Goal: Task Accomplishment & Management: Manage account settings

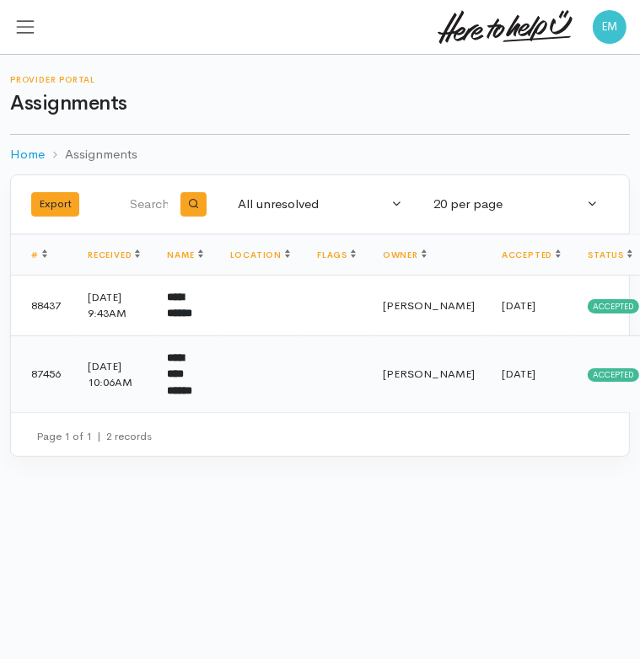
click at [192, 392] on b "**********" at bounding box center [179, 374] width 25 height 44
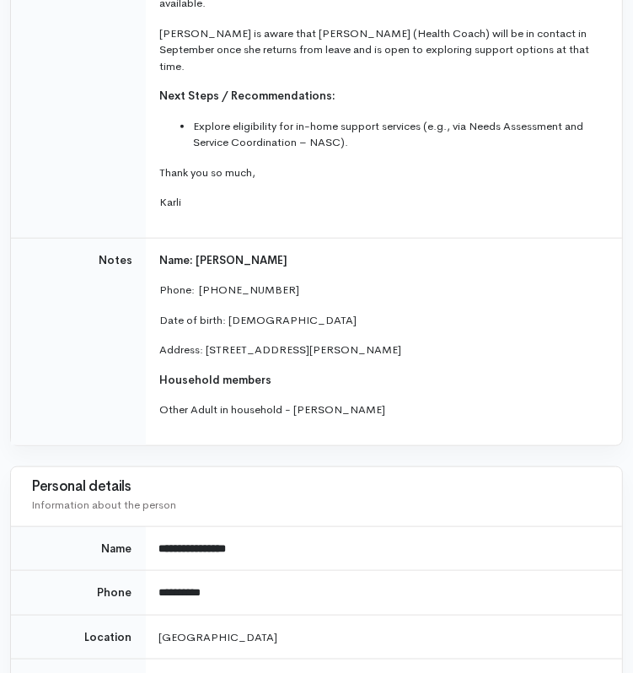
scroll to position [688, 0]
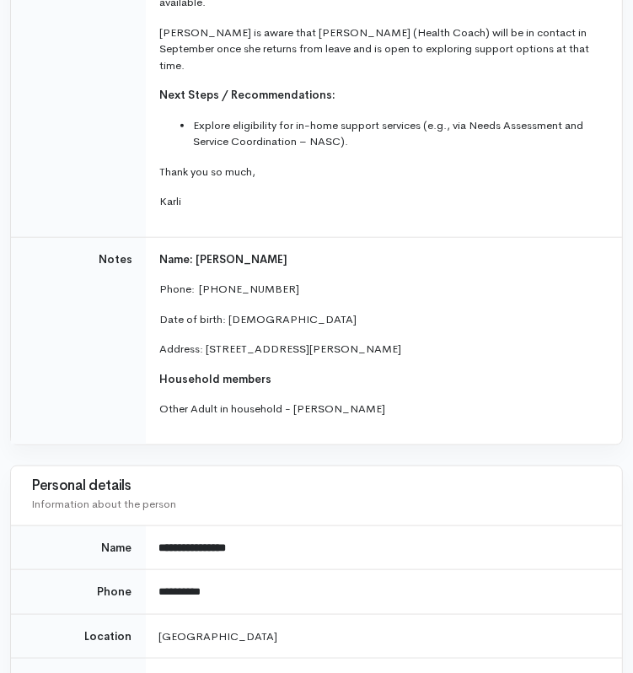
click at [352, 371] on p "Household members" at bounding box center [380, 379] width 443 height 17
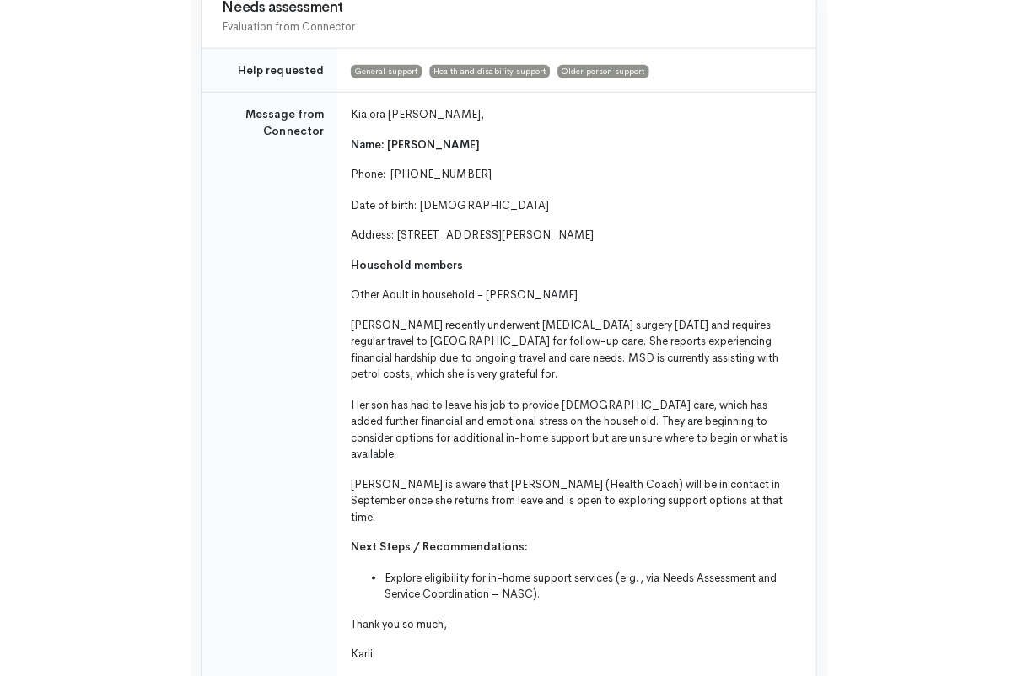
scroll to position [270, 0]
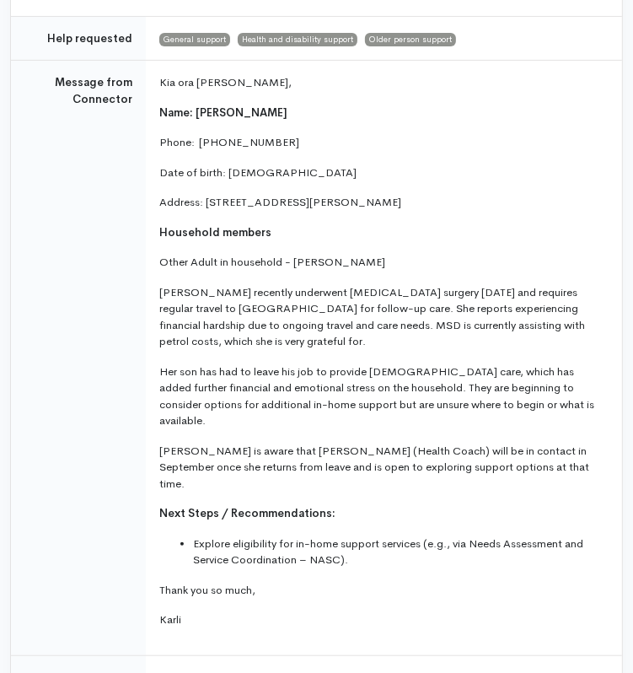
drag, startPoint x: 162, startPoint y: 159, endPoint x: 325, endPoint y: 598, distance: 468.5
click at [325, 598] on td "Kia ora Ella, Name: Shirley Siemonek Phone:  075480431 Date of birth: 08/04/195…" at bounding box center [384, 358] width 476 height 595
copy td "Kia ora Ella, Name: Shirley Siemonek Phone:  075480431 Date of birth: 08/04/195…"
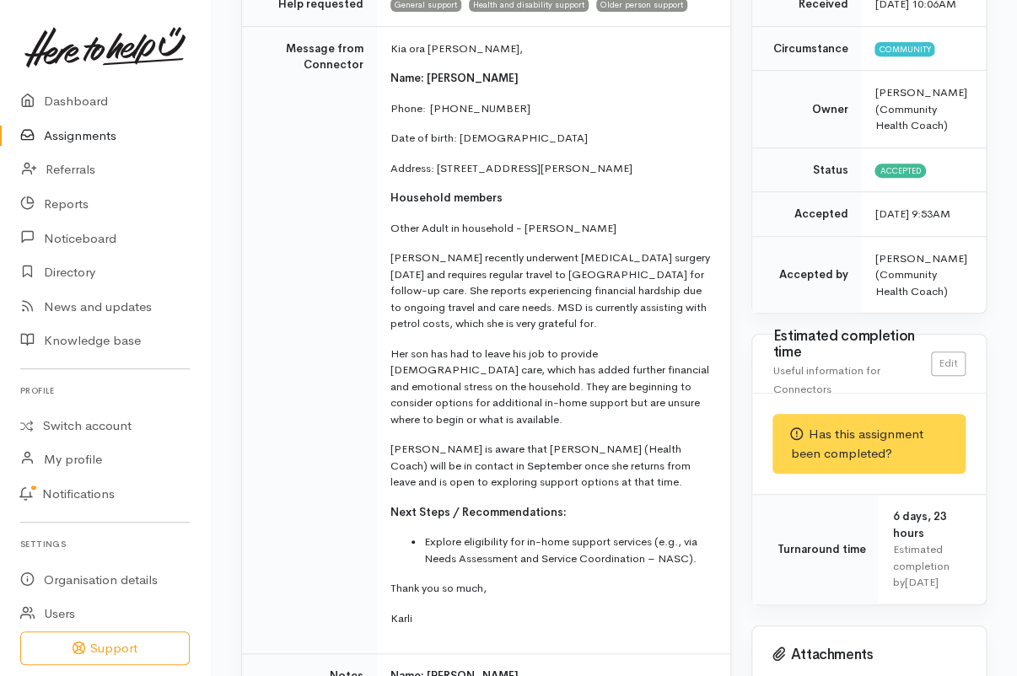
click at [368, 348] on td "Message from Connector" at bounding box center [309, 340] width 135 height 628
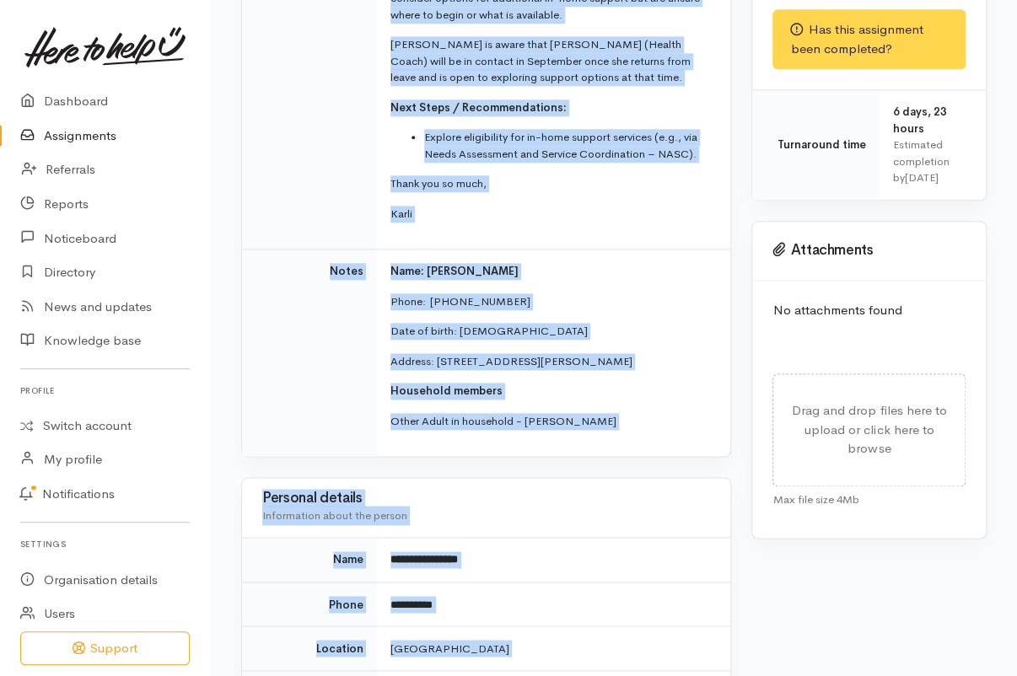
scroll to position [698, 0]
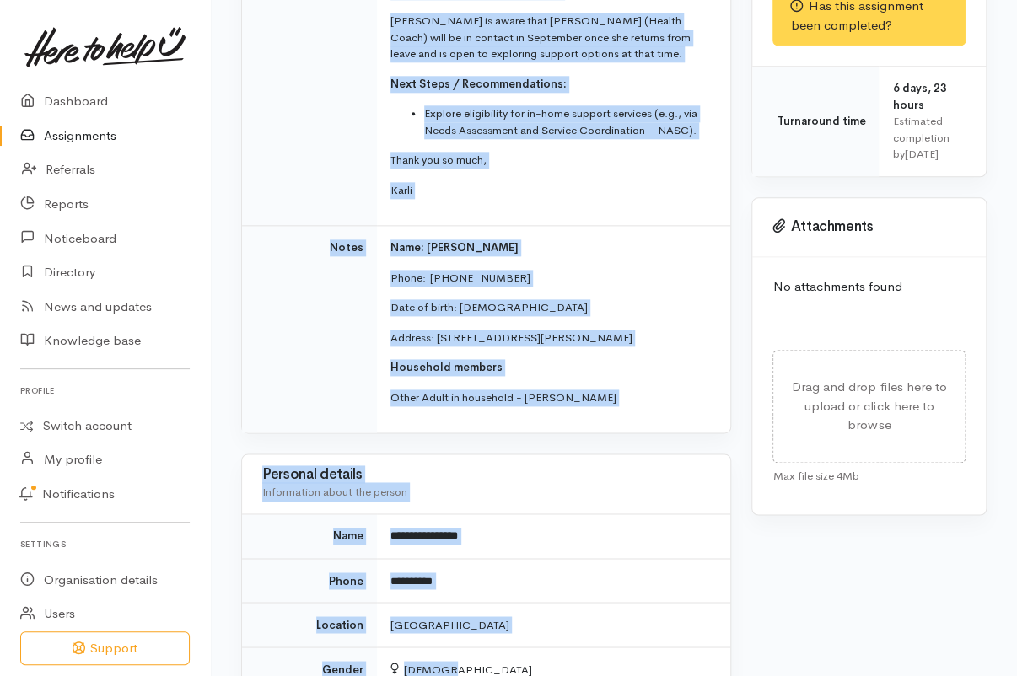
drag, startPoint x: 391, startPoint y: 92, endPoint x: 672, endPoint y: 368, distance: 393.5
copy tbody "Name: Shirley Siemonek Phone:  075480431 Date of birth: 08/04/1950 Address: 217…"
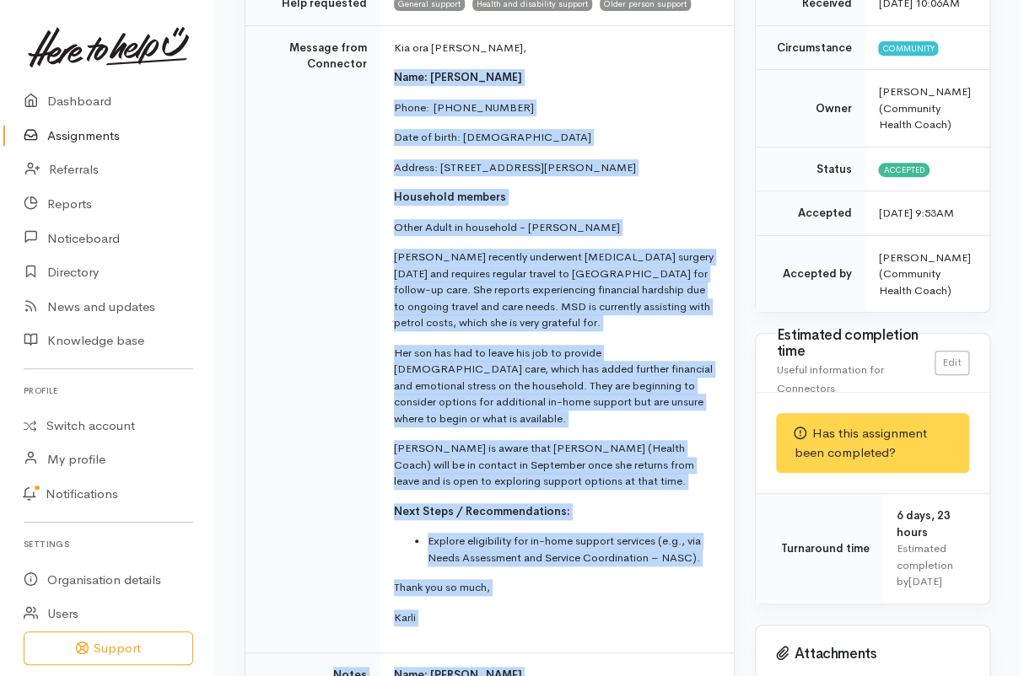
scroll to position [0, 0]
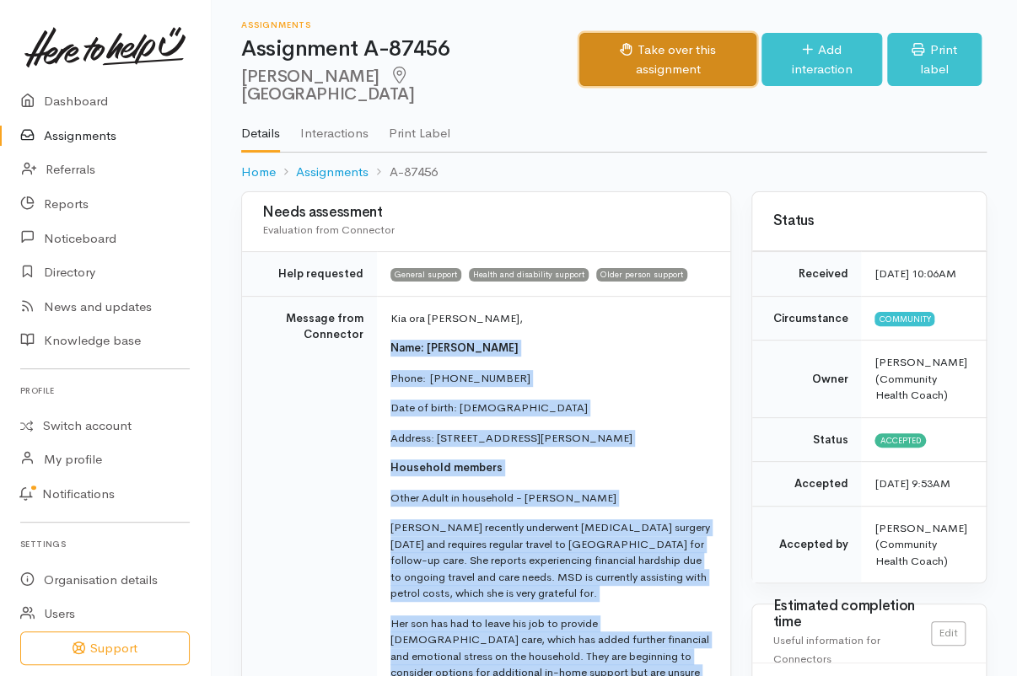
click at [632, 48] on button "Take over this assignment" at bounding box center [668, 59] width 178 height 53
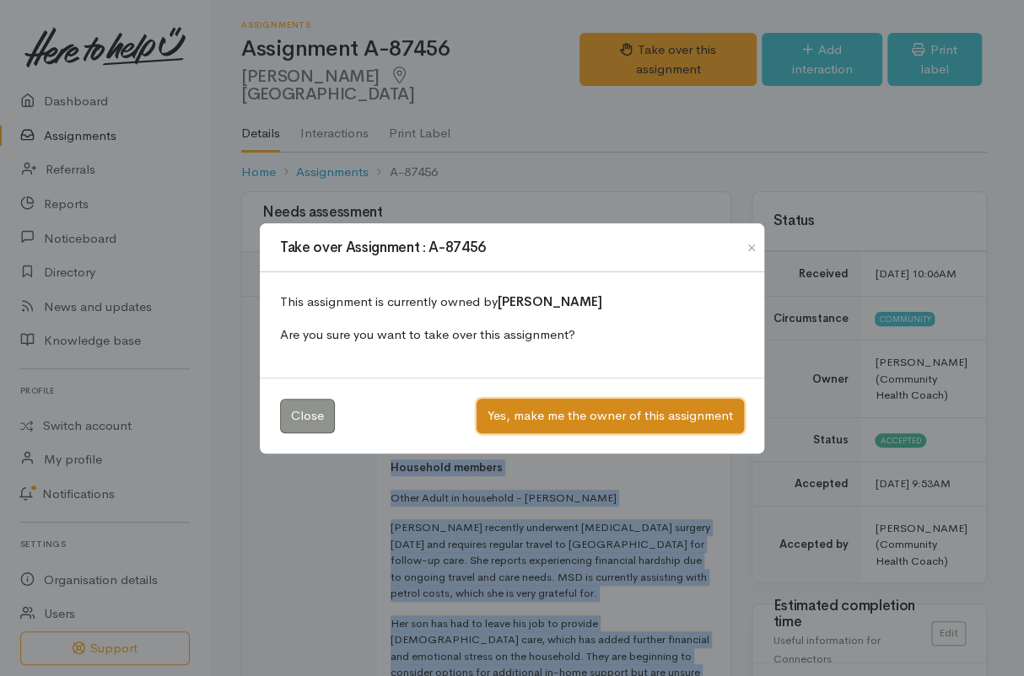
click at [632, 412] on button "Yes, make me the owner of this assignment" at bounding box center [609, 416] width 267 height 35
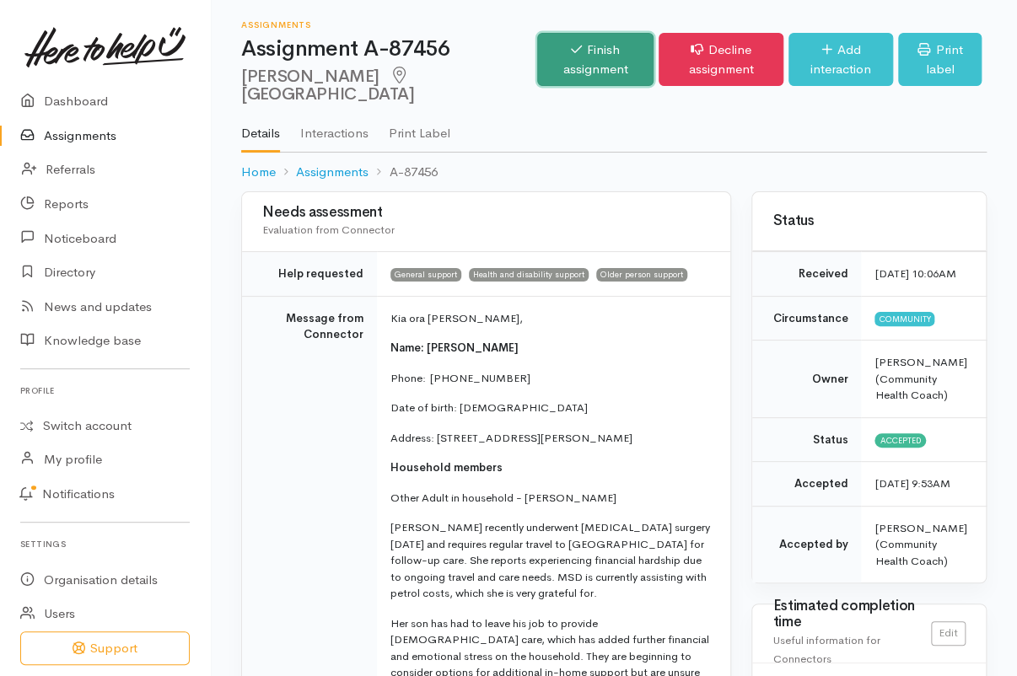
click at [560, 65] on link "Finish assignment" at bounding box center [595, 59] width 116 height 53
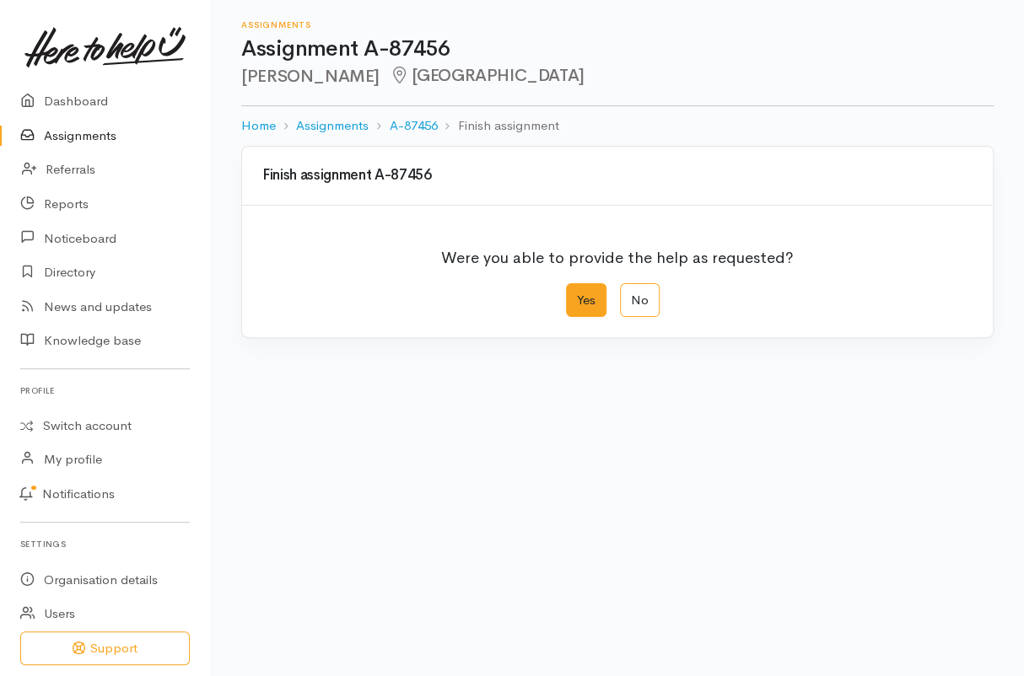
click at [603, 294] on label "Yes" at bounding box center [586, 300] width 40 height 35
click at [577, 294] on input "Yes" at bounding box center [571, 288] width 11 height 11
radio input "true"
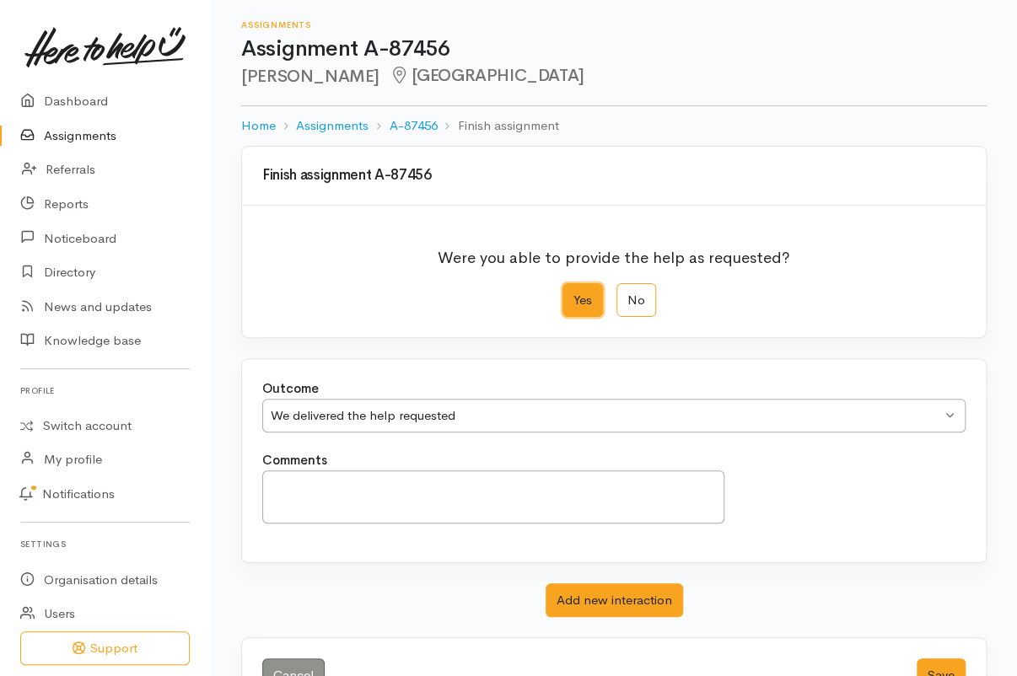
scroll to position [55, 0]
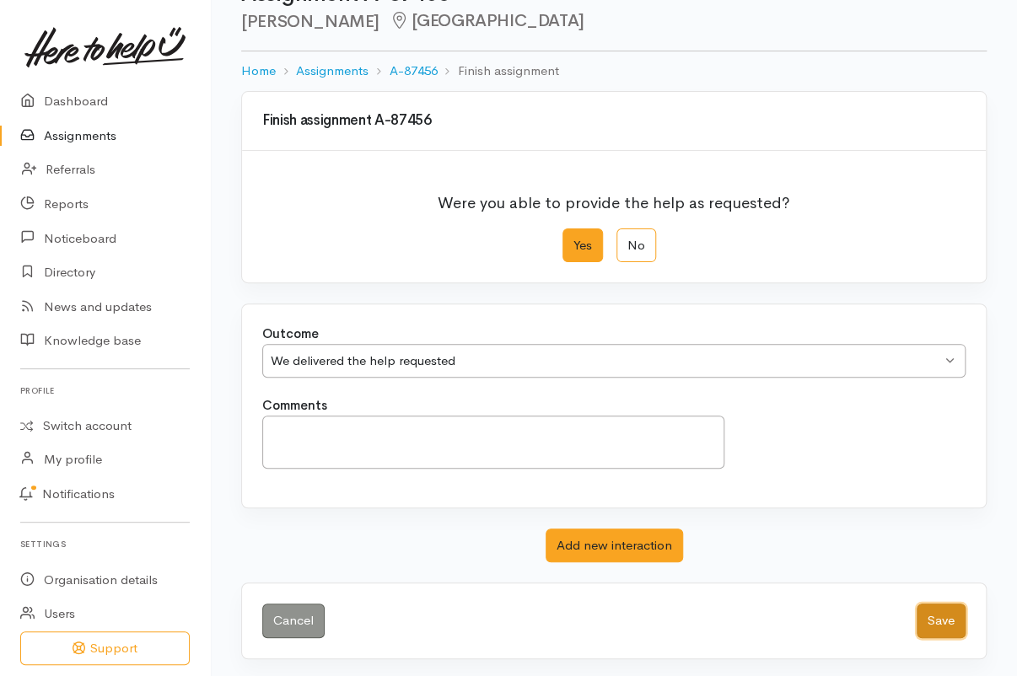
click at [924, 619] on button "Save" at bounding box center [941, 621] width 49 height 35
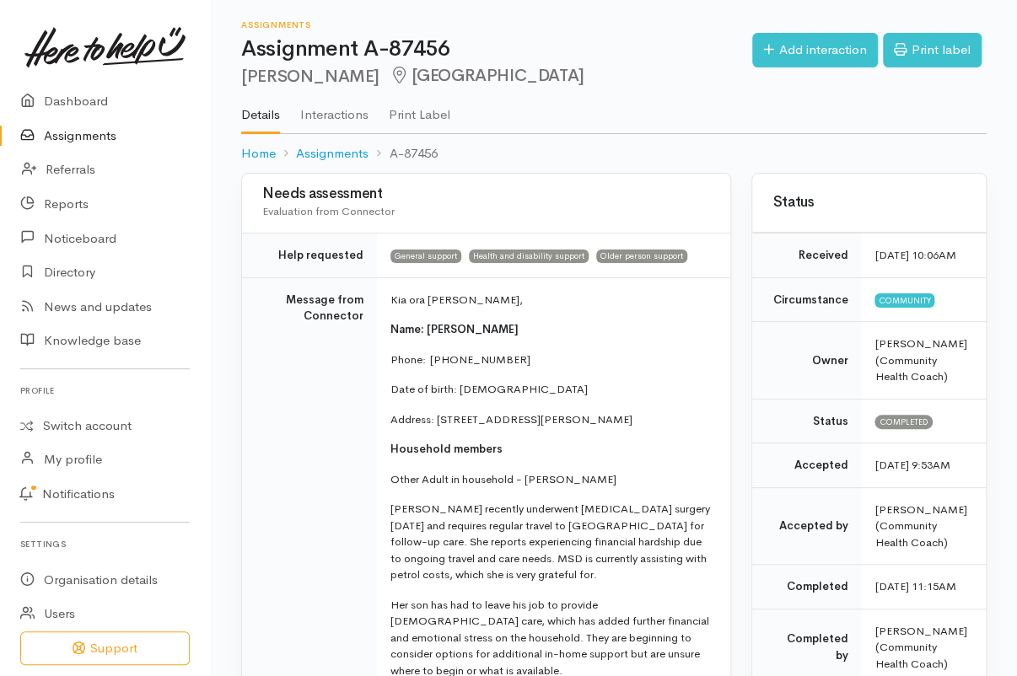
click at [70, 141] on link "Assignments" at bounding box center [105, 136] width 210 height 35
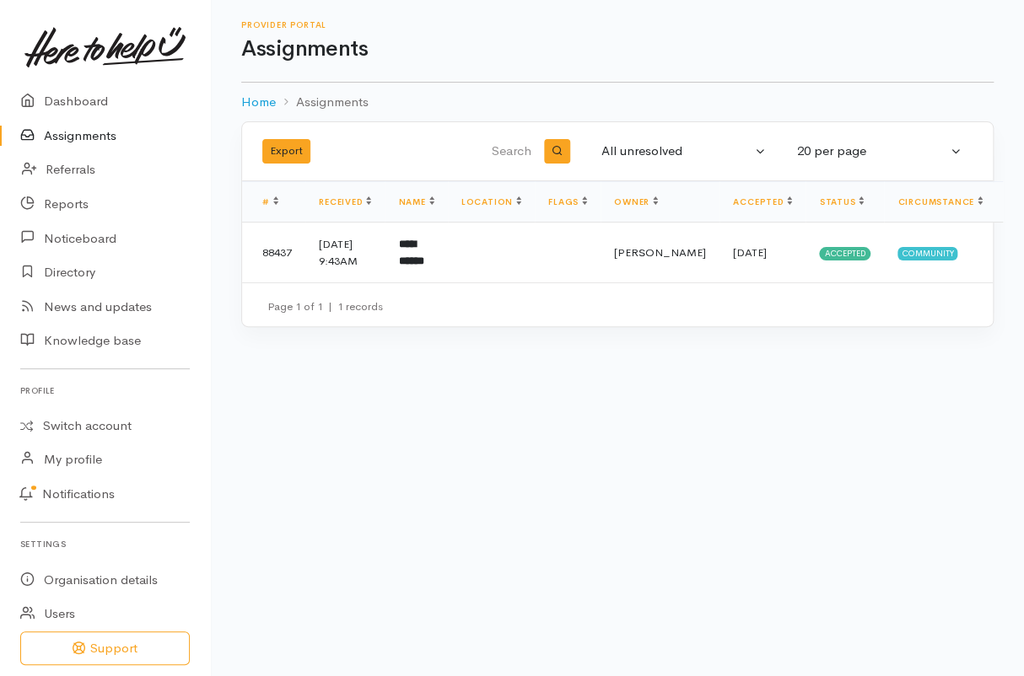
click at [77, 148] on link "Assignments" at bounding box center [105, 136] width 210 height 35
click at [625, 166] on button "All unresolved" at bounding box center [683, 151] width 185 height 33
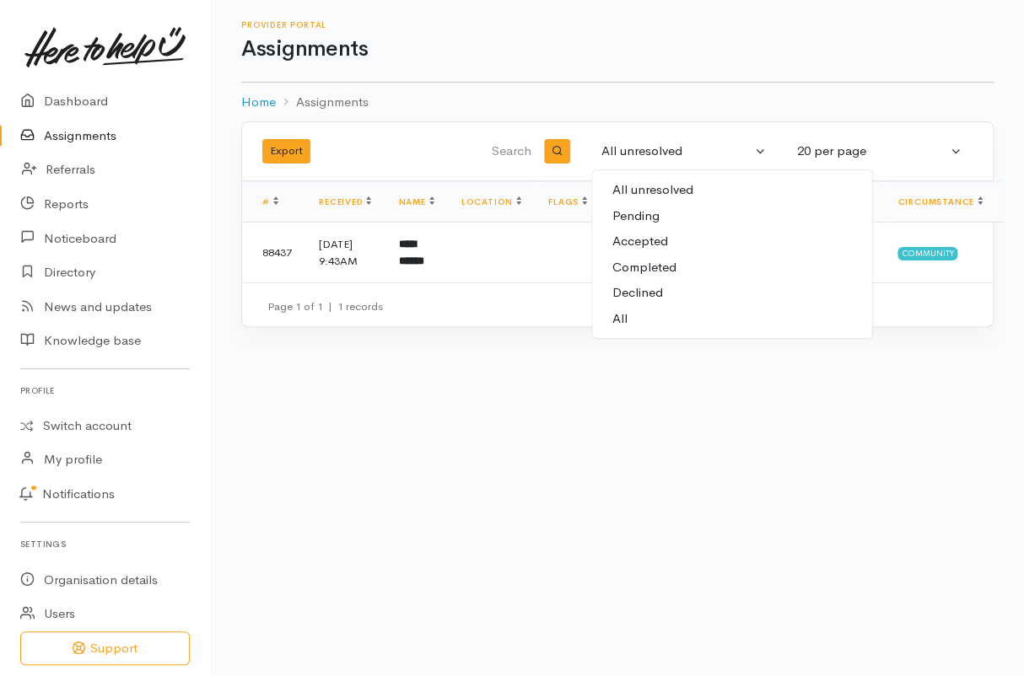
click at [651, 234] on span "Accepted" at bounding box center [640, 241] width 56 height 19
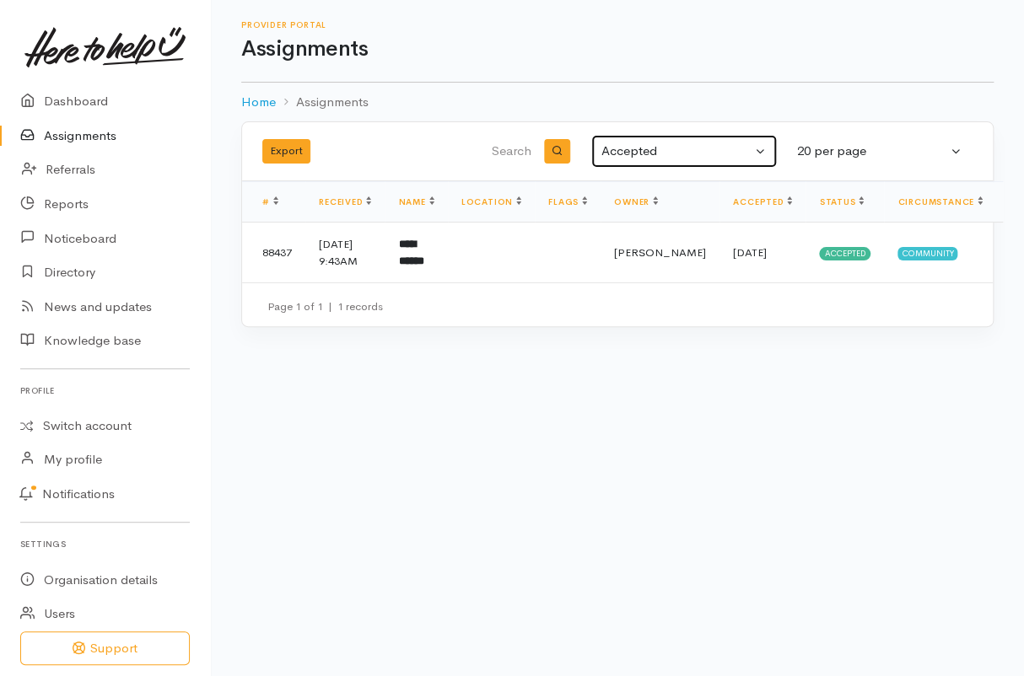
click at [669, 148] on div "Accepted" at bounding box center [676, 151] width 150 height 19
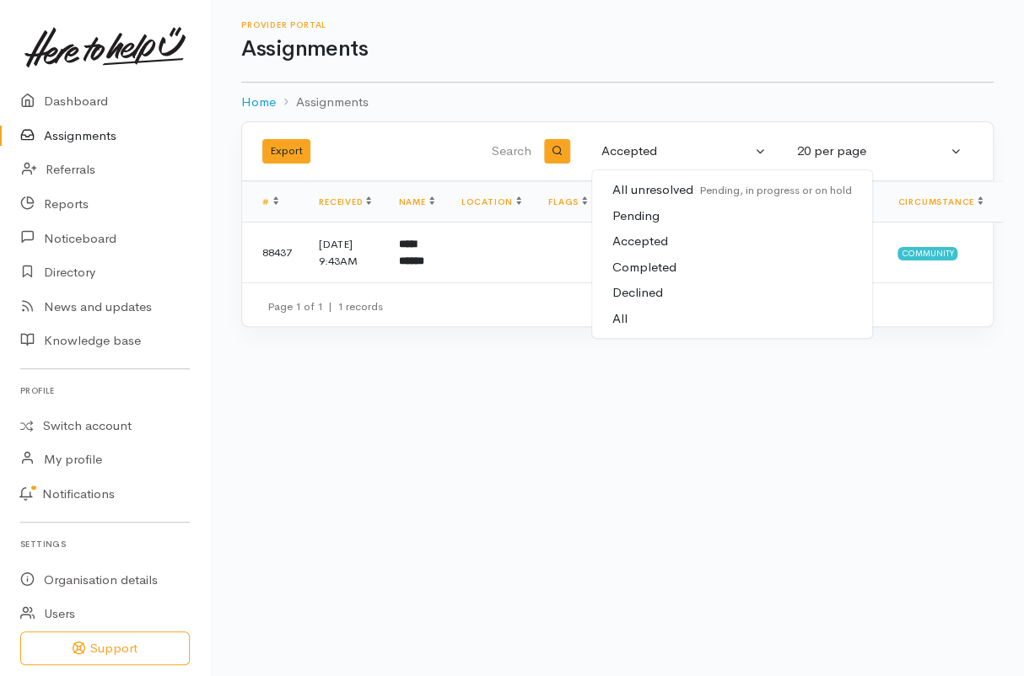
click at [664, 255] on link "Completed" at bounding box center [732, 268] width 280 height 26
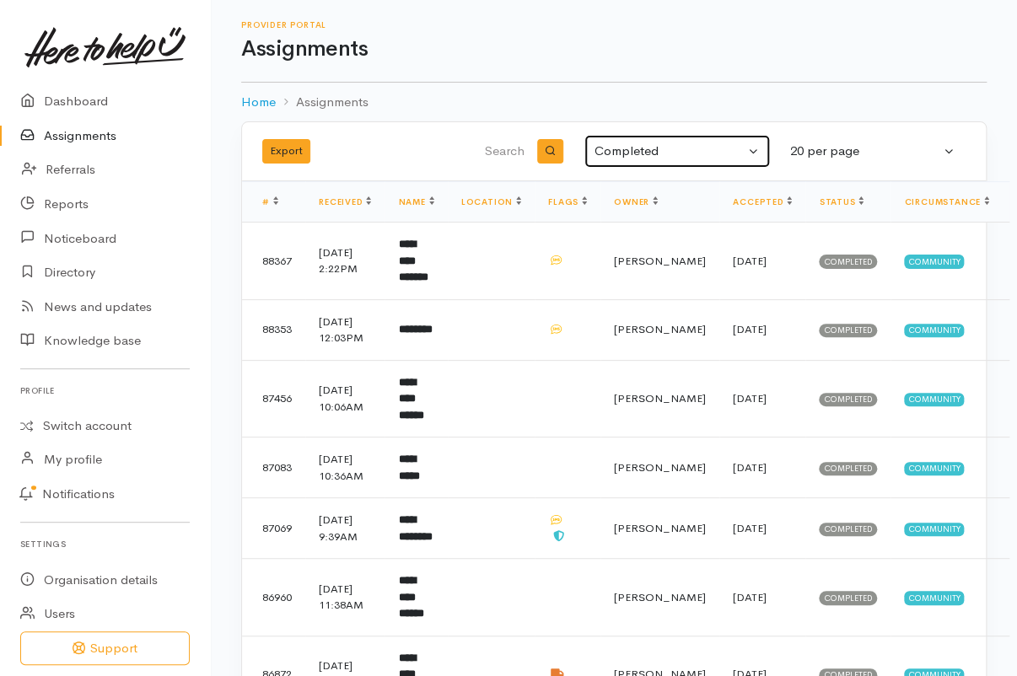
click at [699, 163] on button "Completed" at bounding box center [676, 151] width 185 height 33
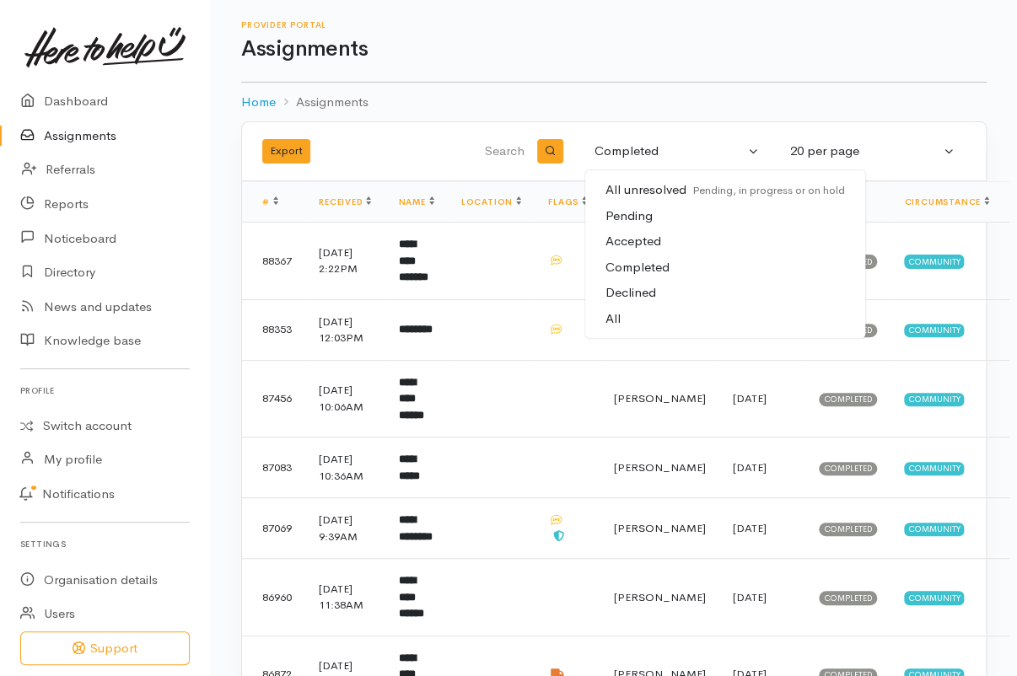
click at [701, 196] on small "Pending, in progress or on hold" at bounding box center [765, 190] width 159 height 14
select select "Unresolved"
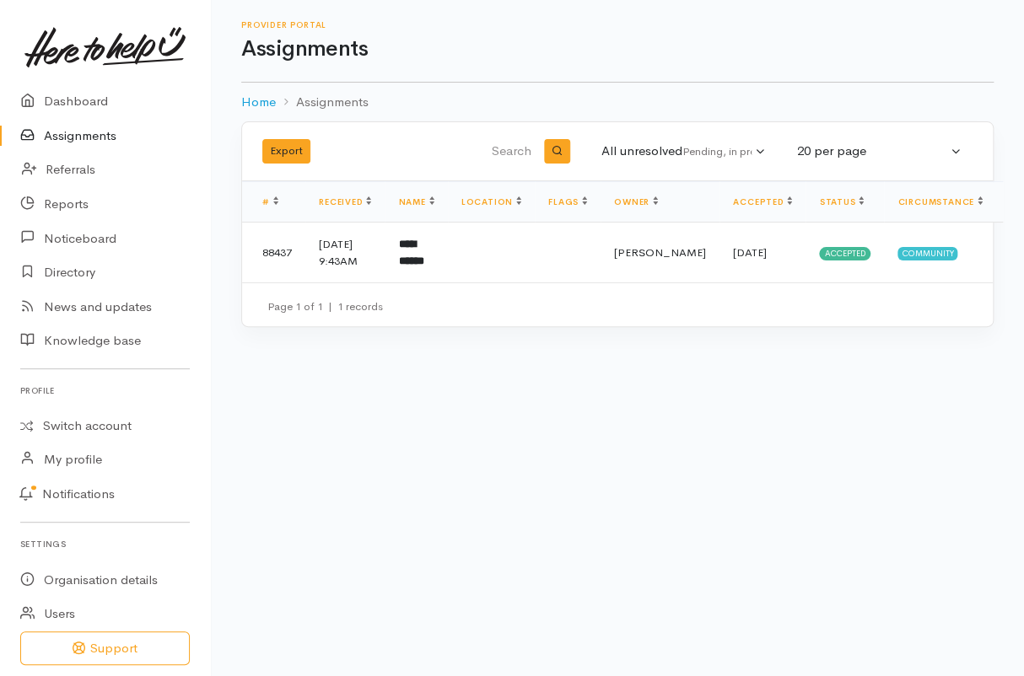
click at [122, 132] on link "Assignments" at bounding box center [105, 136] width 210 height 35
click at [716, 142] on div "All unresolved" at bounding box center [676, 151] width 150 height 19
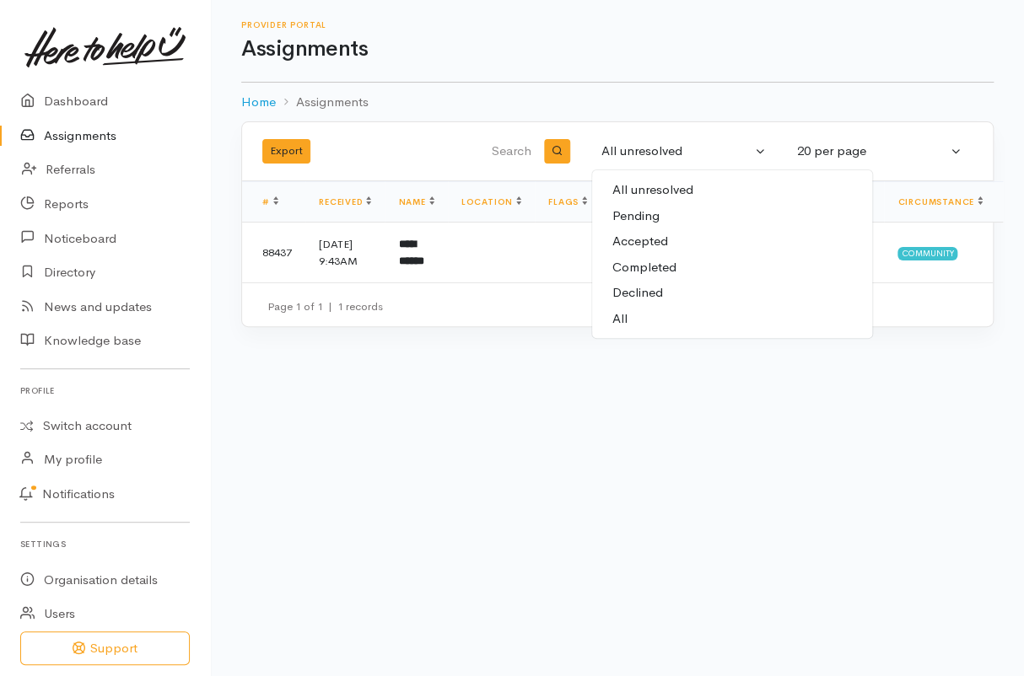
click at [651, 233] on span "Accepted" at bounding box center [640, 241] width 56 height 19
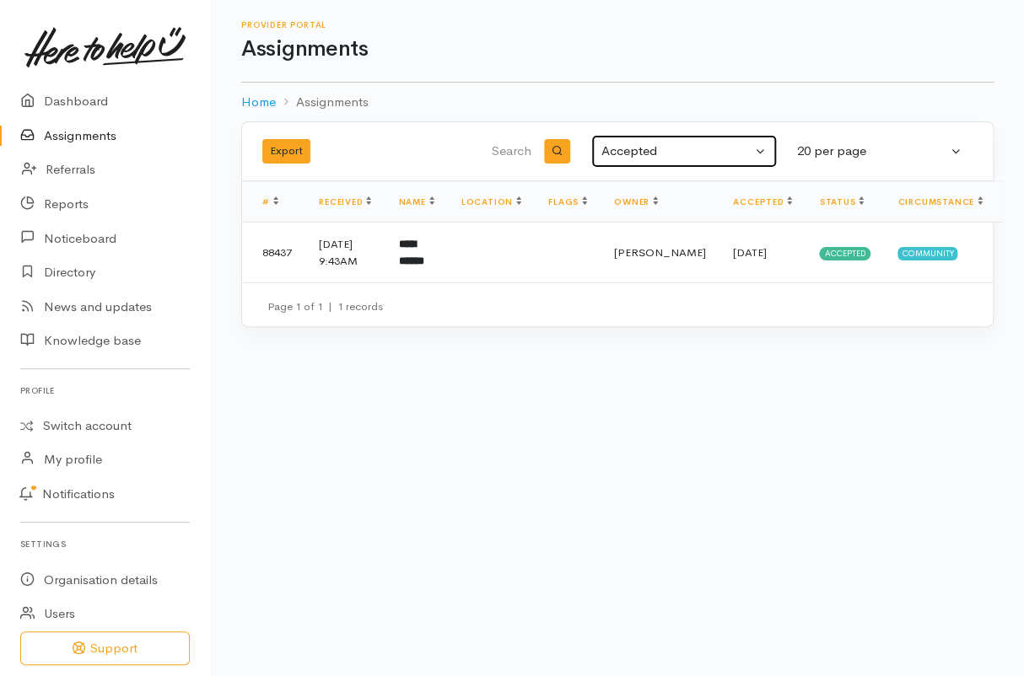
click at [704, 151] on div "Accepted" at bounding box center [676, 151] width 150 height 19
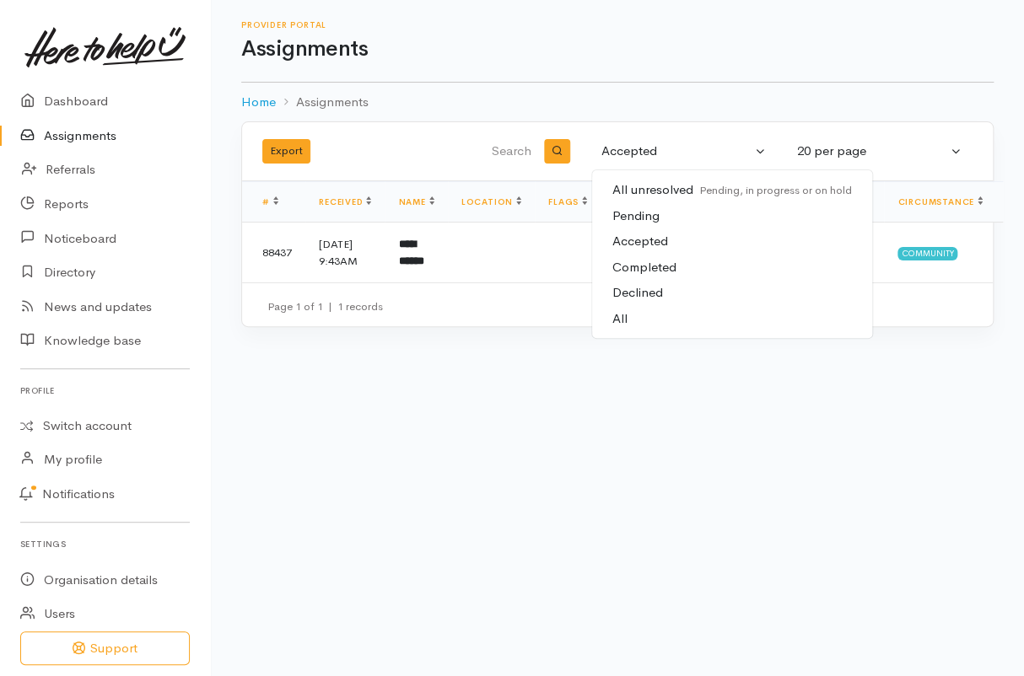
click at [660, 270] on span "Completed" at bounding box center [644, 267] width 64 height 19
select select "Completed"
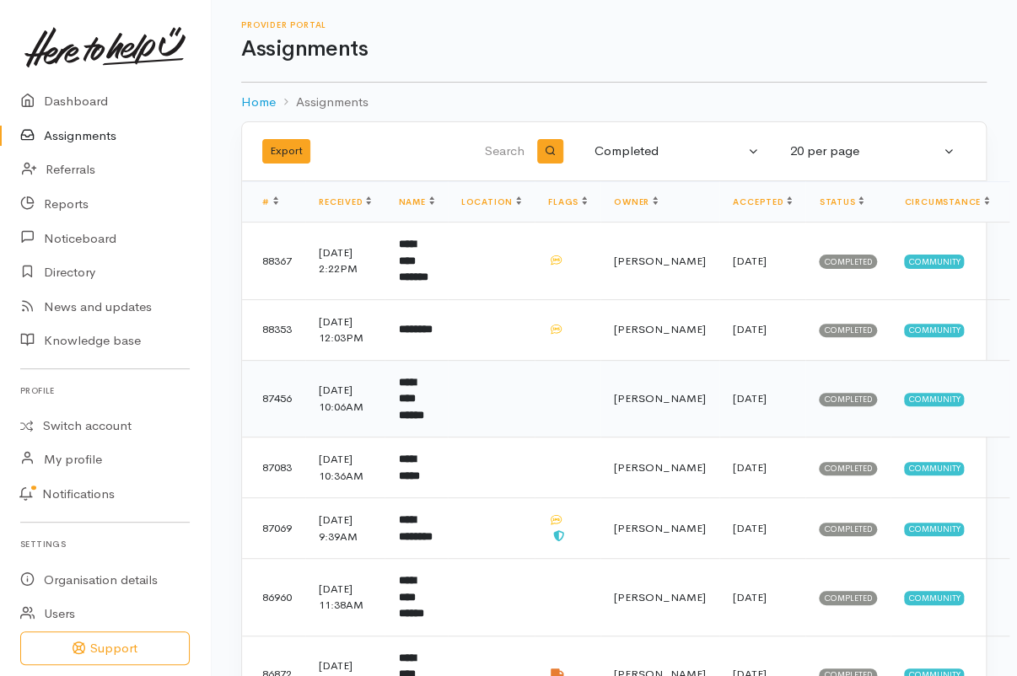
click at [423, 421] on b "**********" at bounding box center [410, 399] width 25 height 44
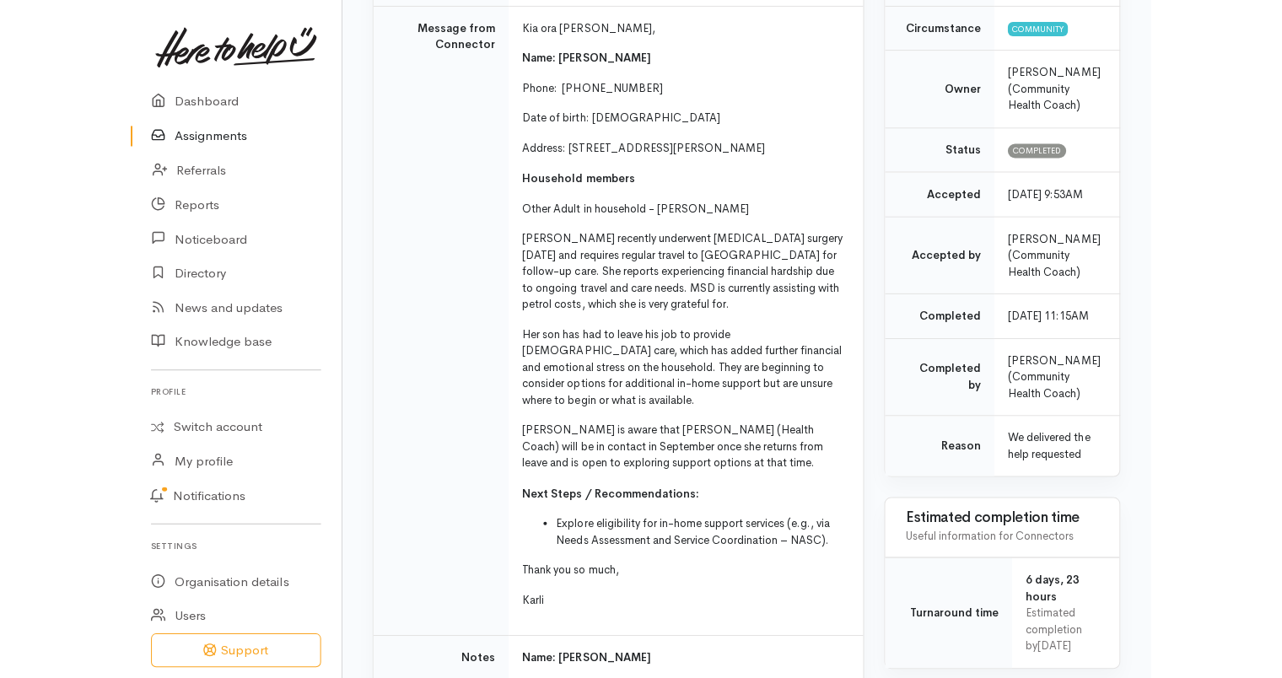
scroll to position [272, 0]
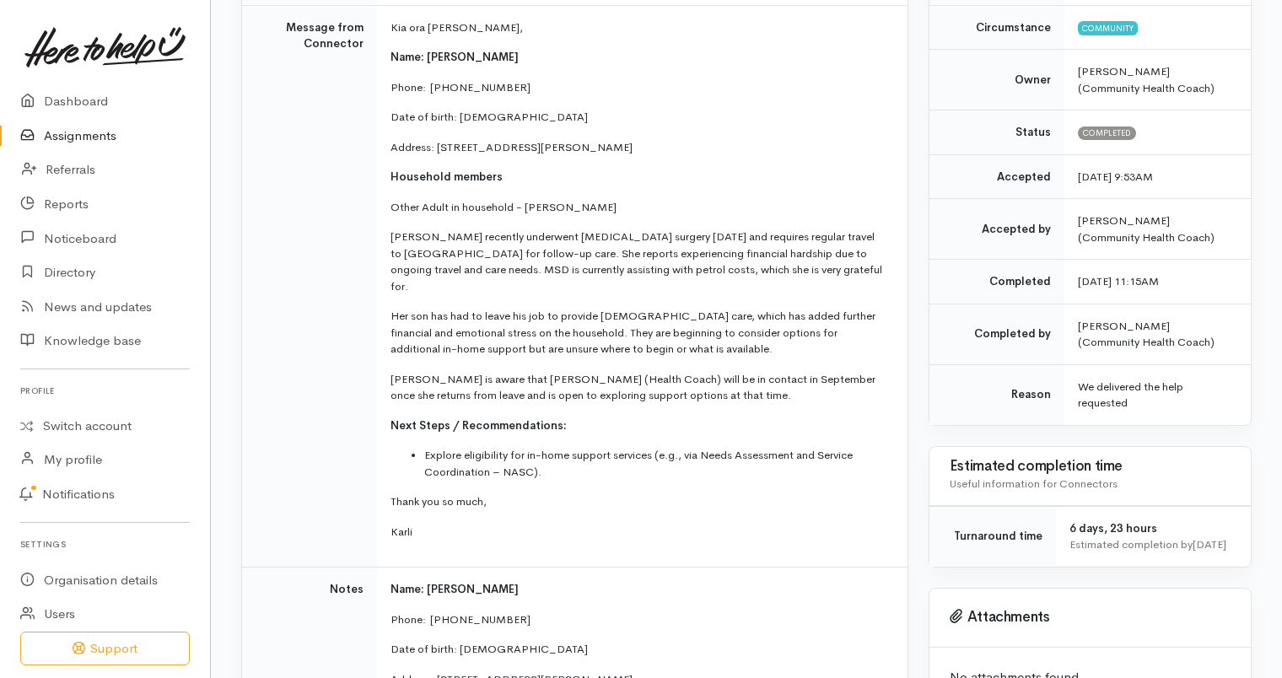
click at [91, 128] on link "Assignments" at bounding box center [105, 136] width 210 height 35
click at [84, 95] on link "Dashboard" at bounding box center [105, 101] width 210 height 35
